Goal: Task Accomplishment & Management: Manage account settings

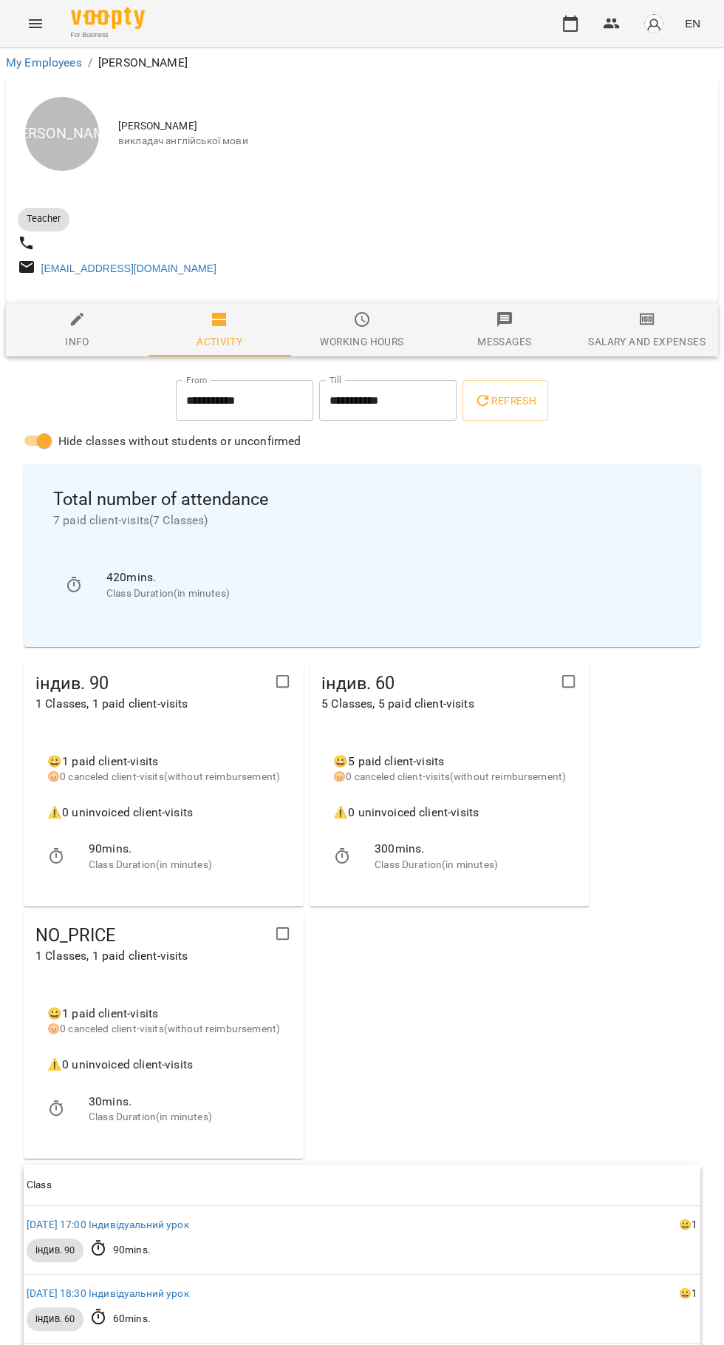
click at [573, 24] on icon "button" at bounding box center [571, 24] width 18 height 18
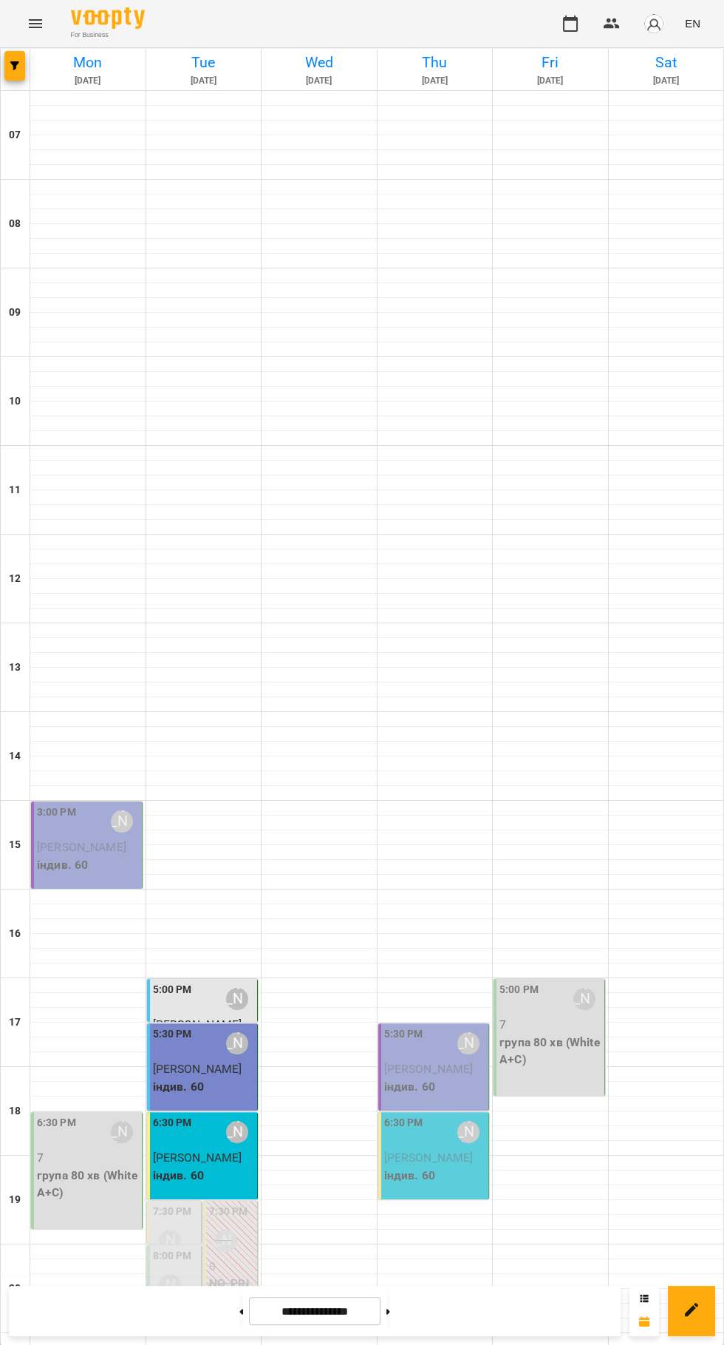
scroll to position [143, 0]
click at [198, 982] on div "5:00 PM Юлія Драгомощенко" at bounding box center [204, 999] width 102 height 34
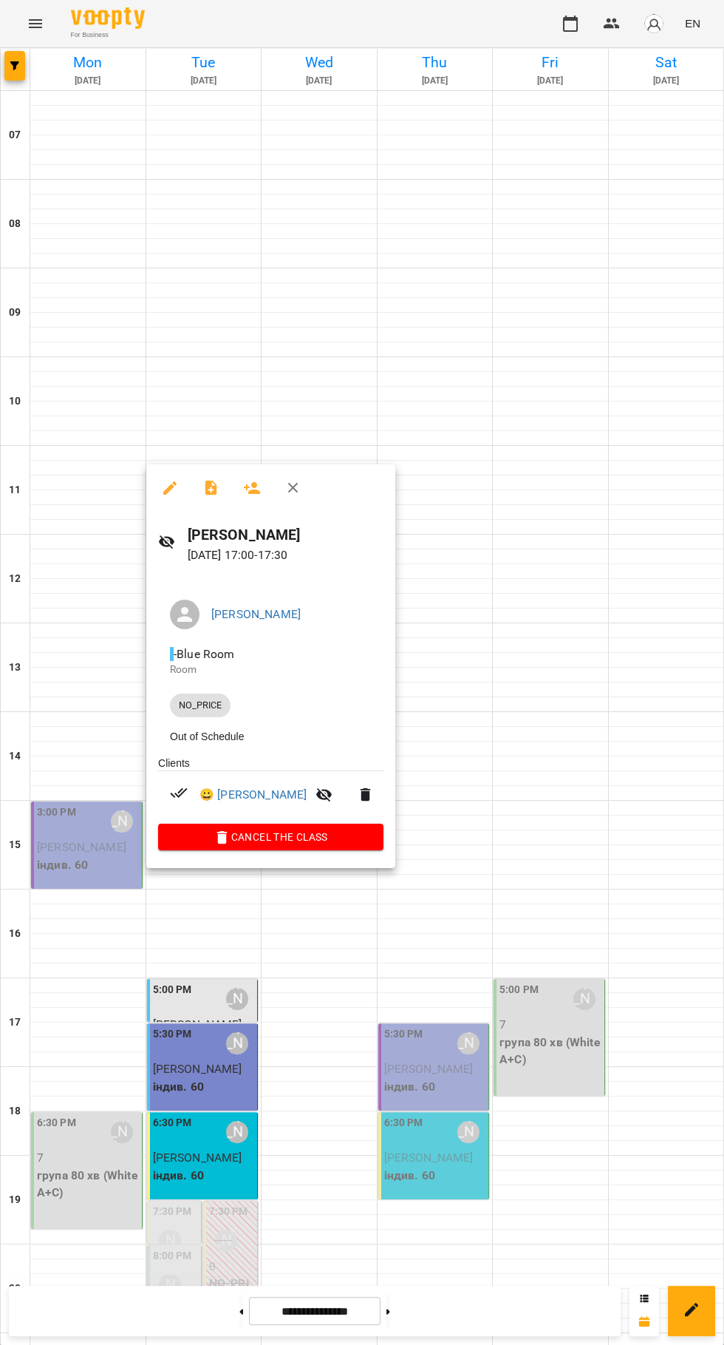
click at [339, 1143] on div at bounding box center [362, 672] width 724 height 1345
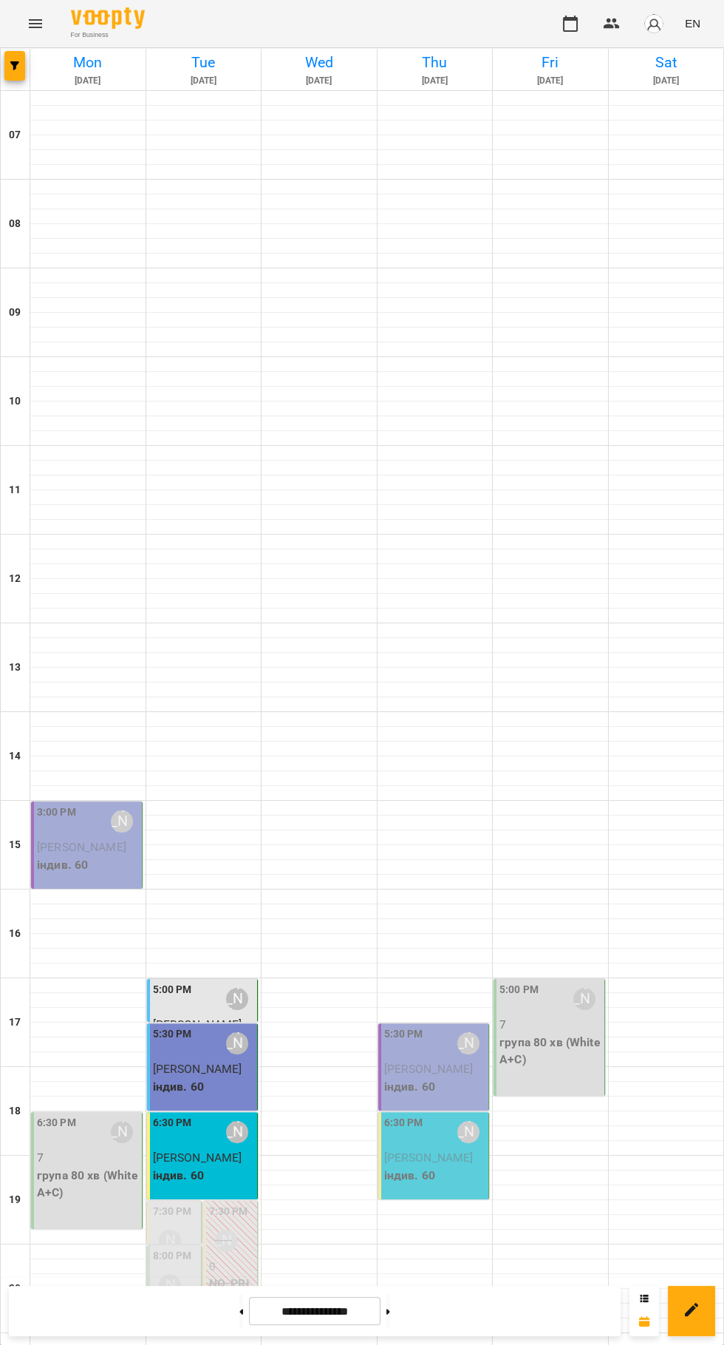
click at [434, 1078] on p "індив. 60" at bounding box center [435, 1087] width 102 height 18
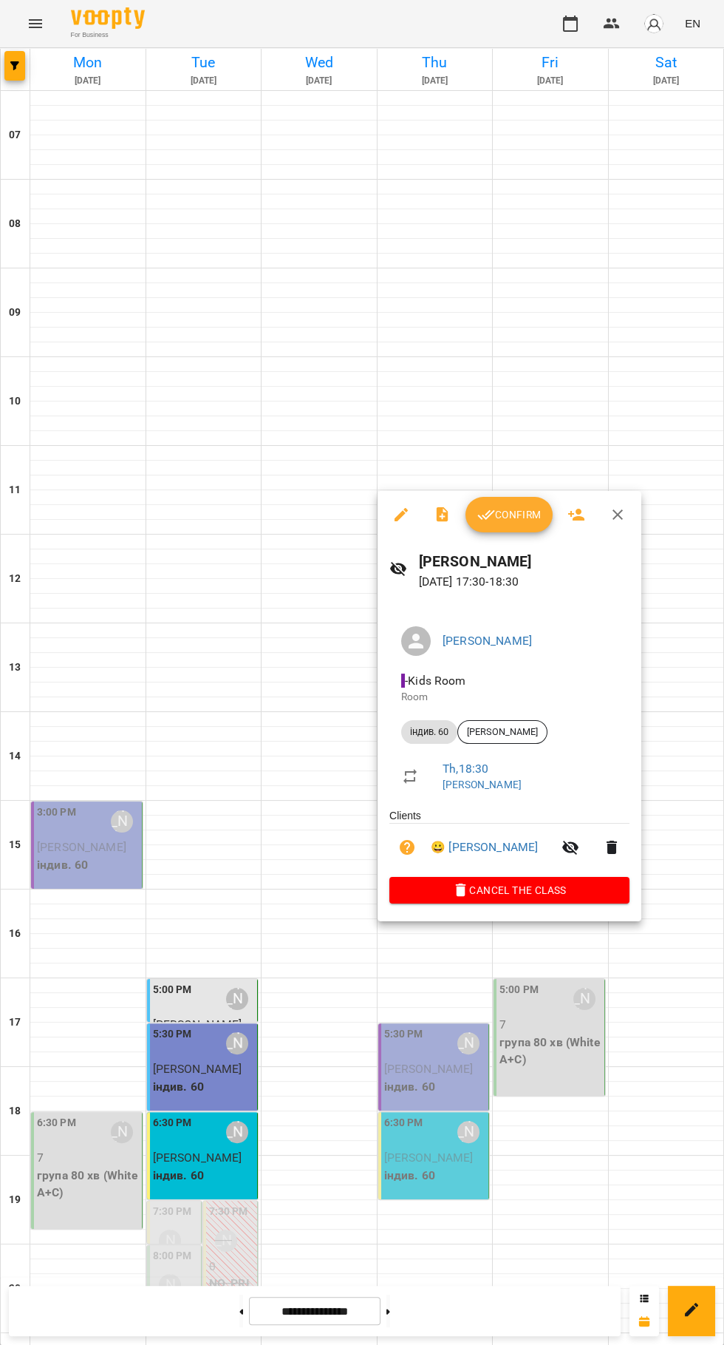
click at [497, 1183] on div at bounding box center [362, 672] width 724 height 1345
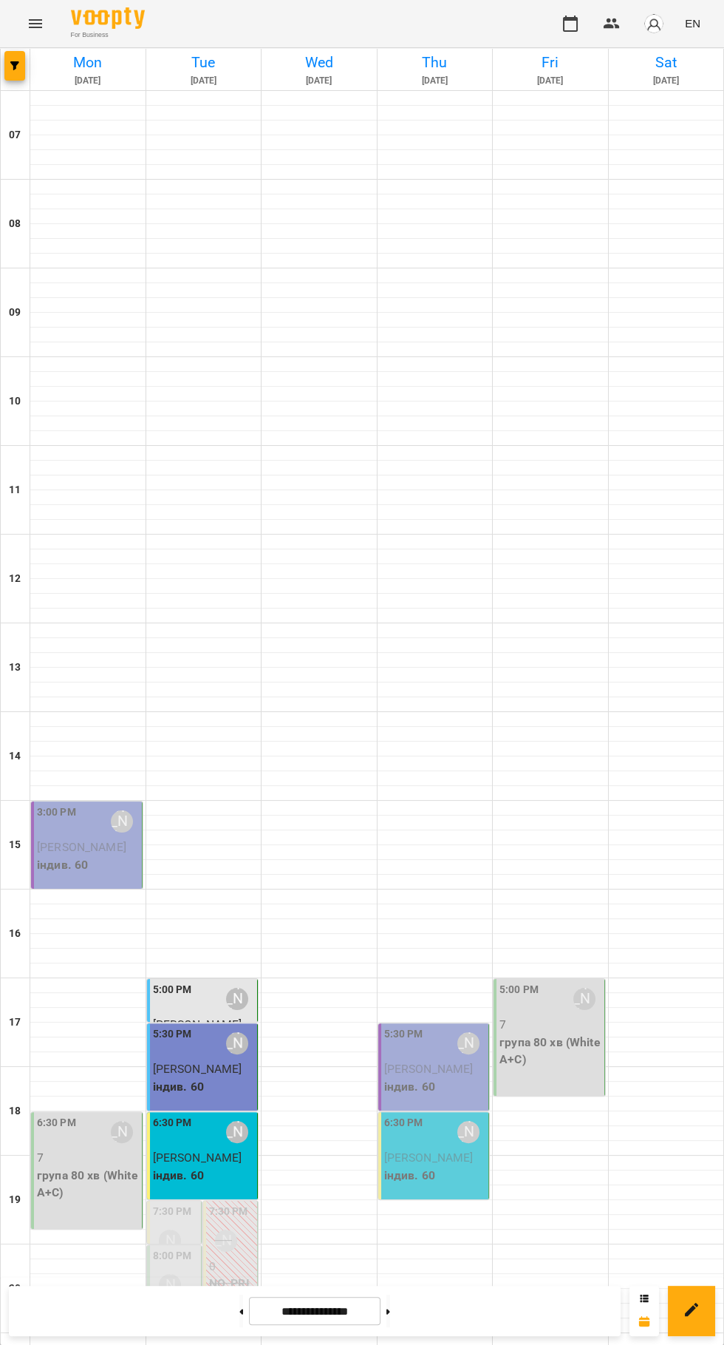
click at [390, 1311] on icon at bounding box center [389, 1310] width 4 height 5
type input "**********"
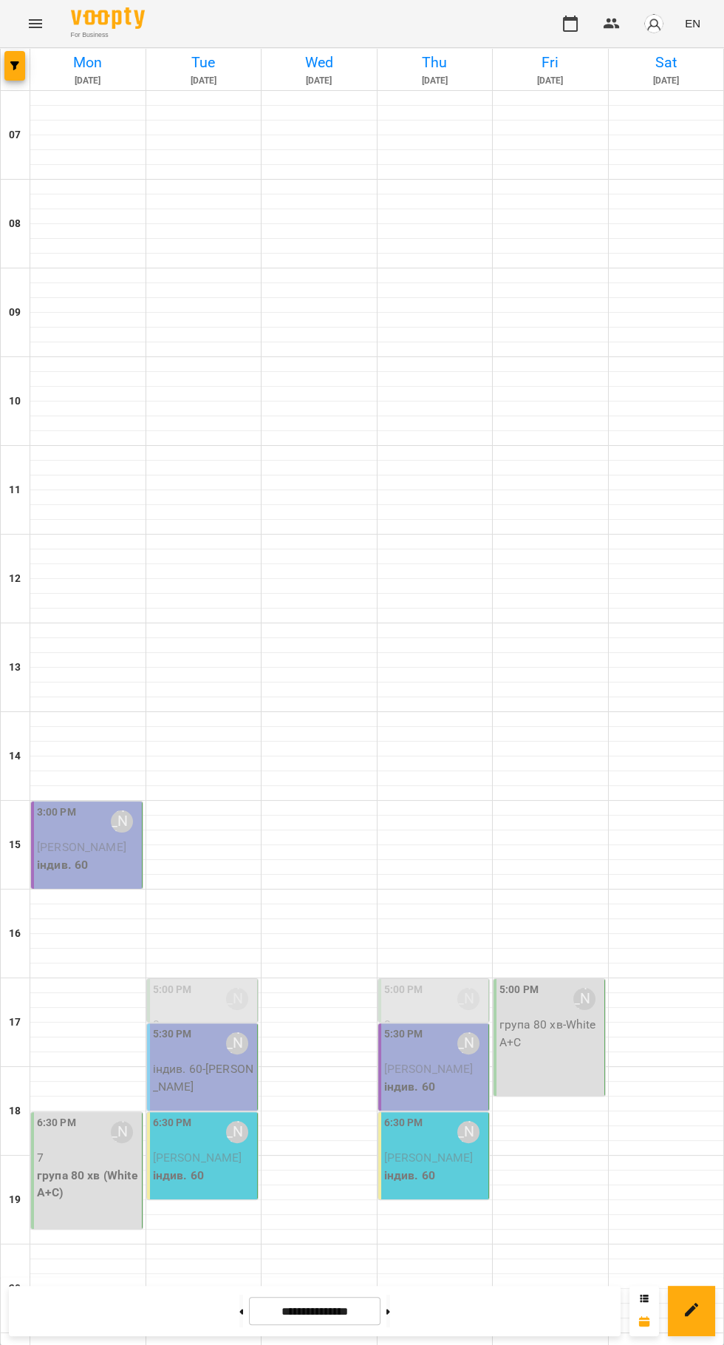
click at [208, 1016] on p "0" at bounding box center [204, 1025] width 102 height 18
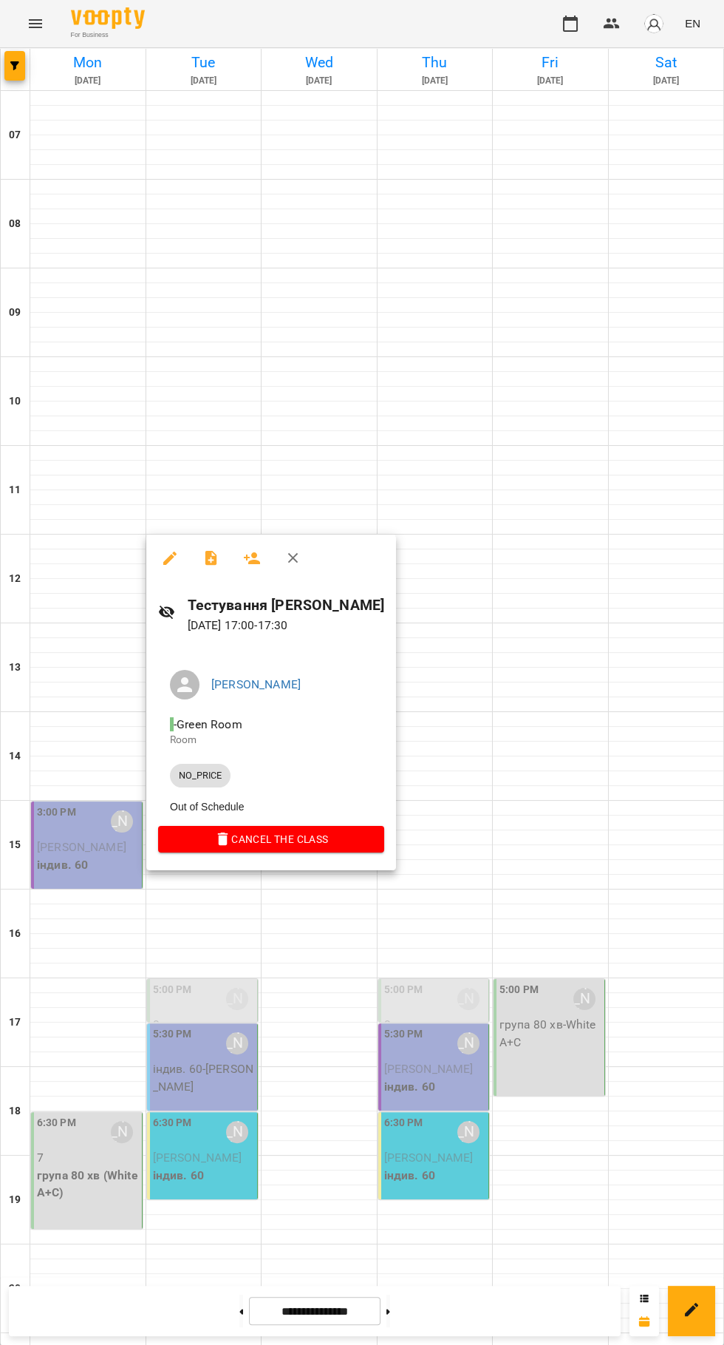
click at [347, 1192] on div at bounding box center [362, 672] width 724 height 1345
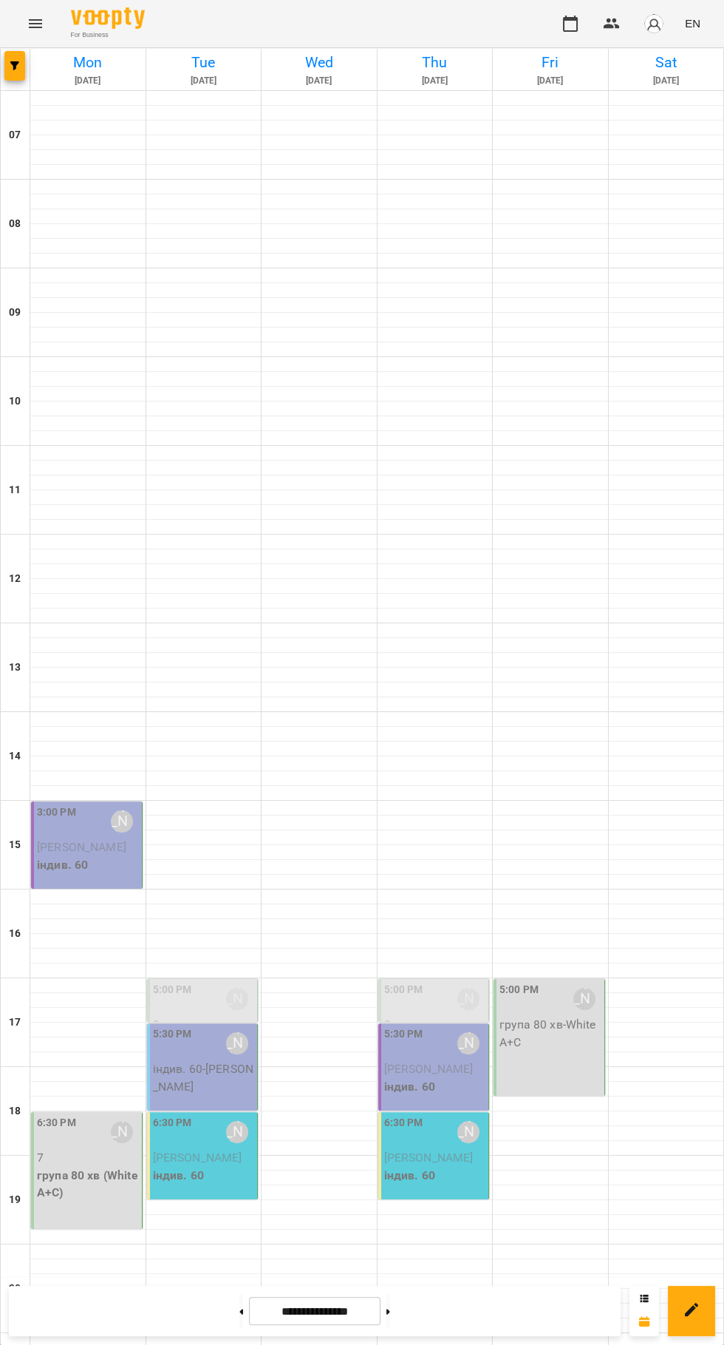
click at [428, 982] on div "5:00 PM Юлія Драгомощенко" at bounding box center [435, 999] width 102 height 34
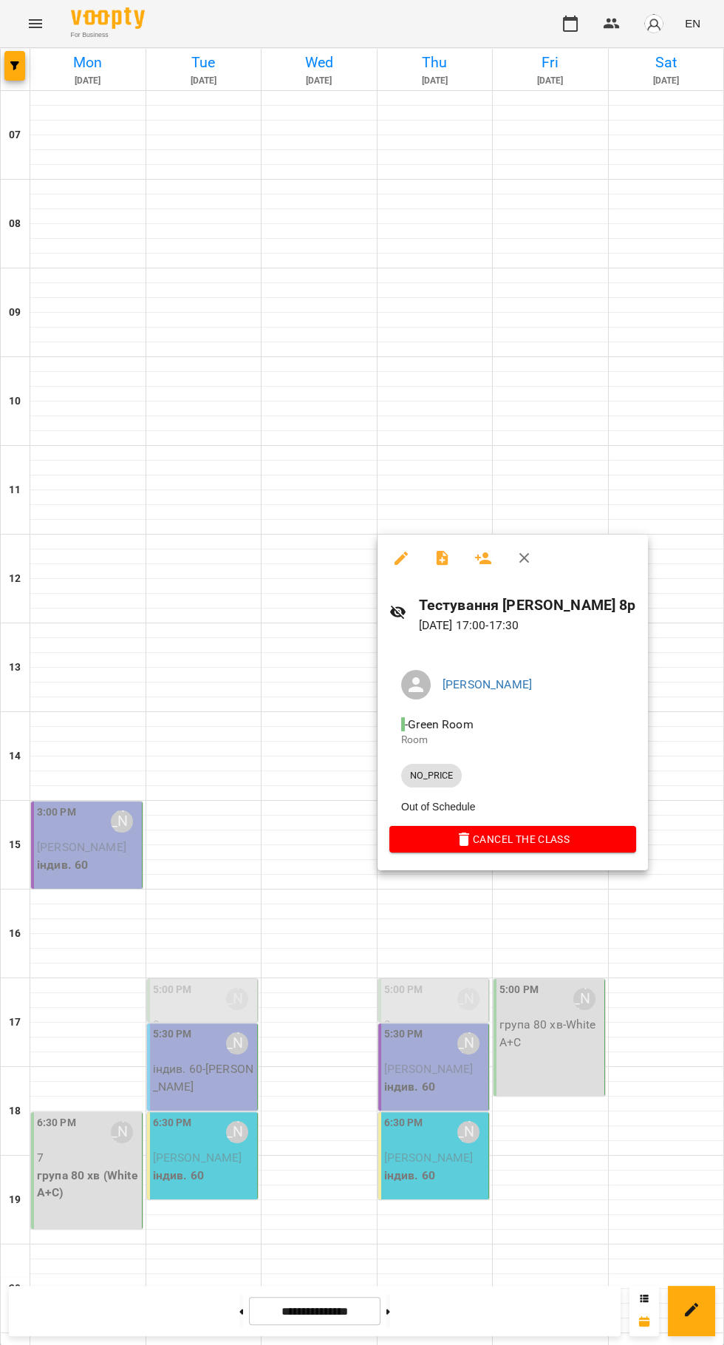
click at [522, 1154] on div at bounding box center [362, 672] width 724 height 1345
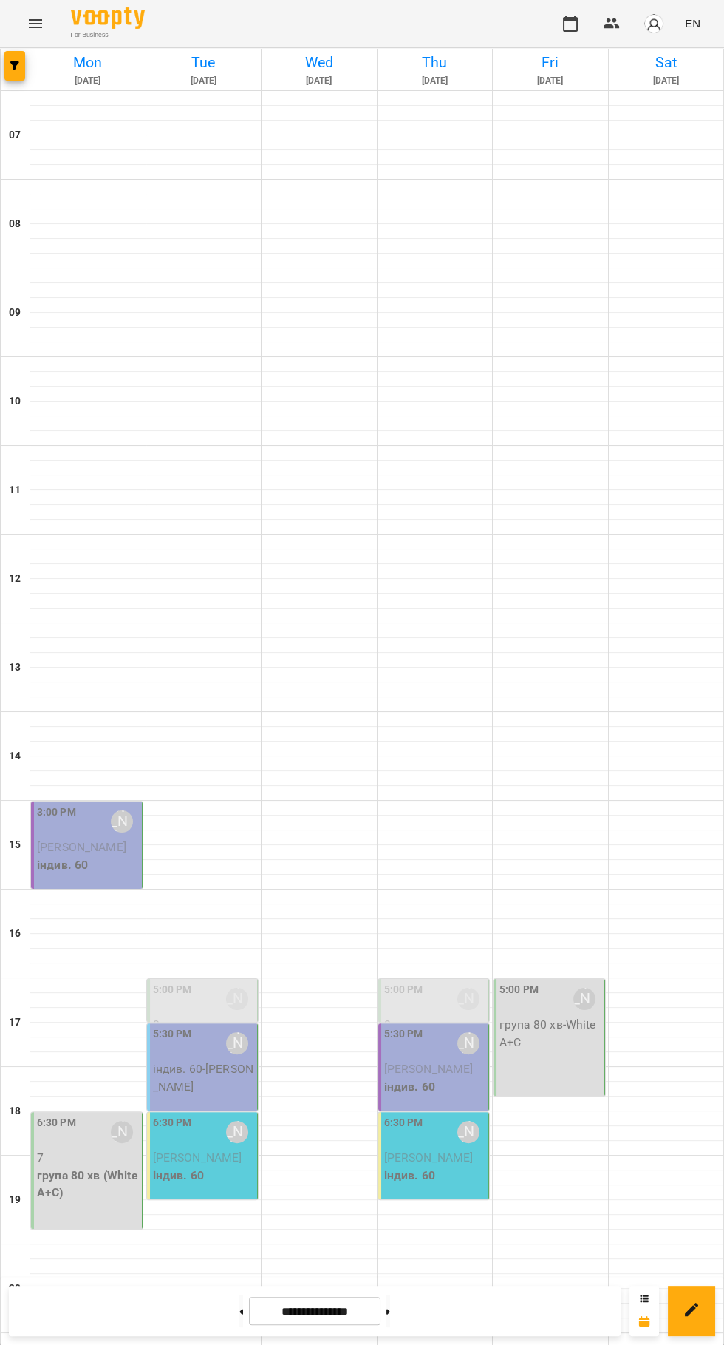
click at [194, 982] on div "5:00 PM Юлія Драгомощенко" at bounding box center [204, 999] width 102 height 34
